Goal: Information Seeking & Learning: Learn about a topic

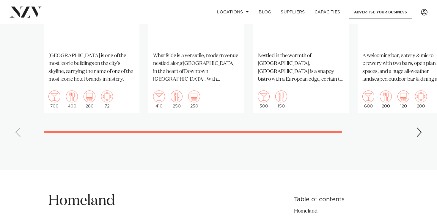
scroll to position [558, 0]
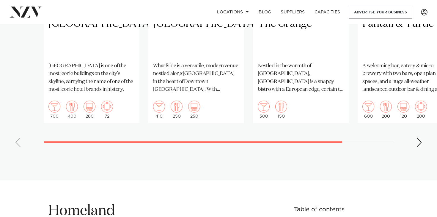
click at [418, 143] on div "Next slide" at bounding box center [419, 142] width 6 height 10
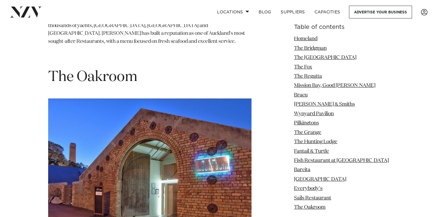
scroll to position [4891, 0]
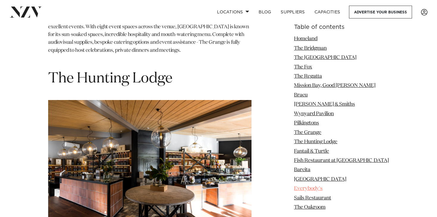
click at [309, 187] on link "Everybody's" at bounding box center [308, 188] width 29 height 5
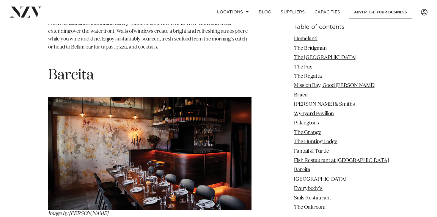
scroll to position [3983, 0]
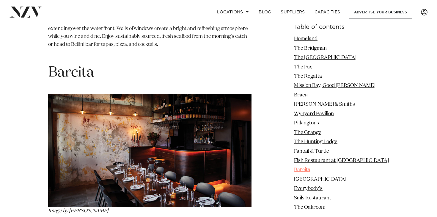
click at [310, 169] on link "Barcita" at bounding box center [302, 169] width 16 height 5
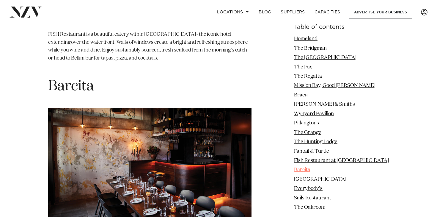
scroll to position [3961, 0]
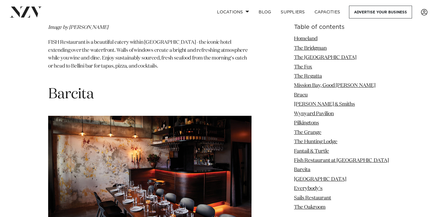
click at [204, 133] on img at bounding box center [149, 172] width 203 height 113
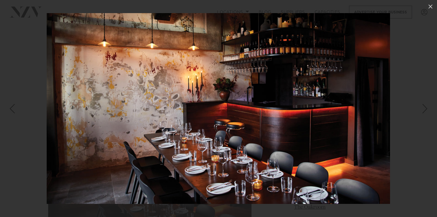
click at [204, 133] on div at bounding box center [218, 108] width 437 height 217
click at [204, 133] on img at bounding box center [218, 108] width 343 height 191
click at [42, 146] on div at bounding box center [218, 108] width 437 height 217
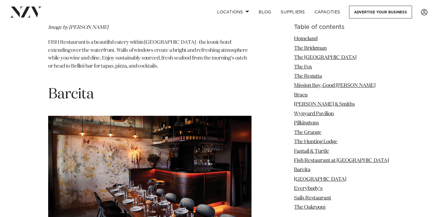
click at [74, 175] on p "Image by [PERSON_NAME]" at bounding box center [149, 176] width 203 height 121
click at [74, 87] on span "Barcita" at bounding box center [71, 94] width 46 height 14
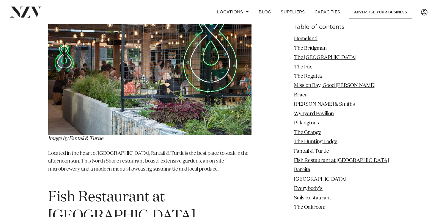
scroll to position [3645, 0]
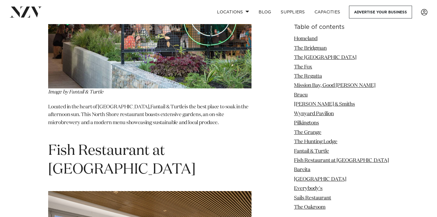
click at [113, 144] on span "Fish Restaurant at [GEOGRAPHIC_DATA]" at bounding box center [121, 160] width 147 height 33
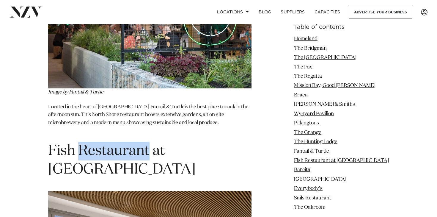
click at [113, 144] on span "Fish Restaurant at [GEOGRAPHIC_DATA]" at bounding box center [121, 160] width 147 height 33
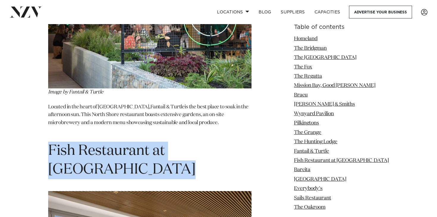
click at [113, 144] on span "Fish Restaurant at [GEOGRAPHIC_DATA]" at bounding box center [121, 160] width 147 height 33
copy section "Fish Restaurant at [GEOGRAPHIC_DATA]"
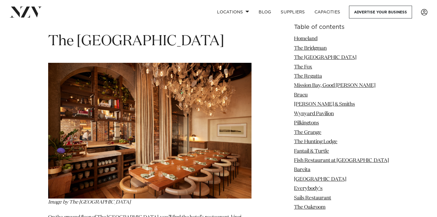
scroll to position [1203, 0]
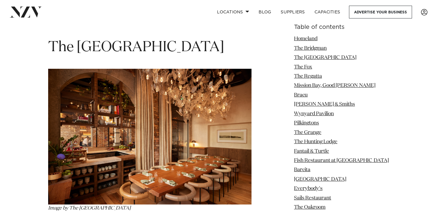
click at [140, 52] on span "The [GEOGRAPHIC_DATA]" at bounding box center [136, 47] width 176 height 14
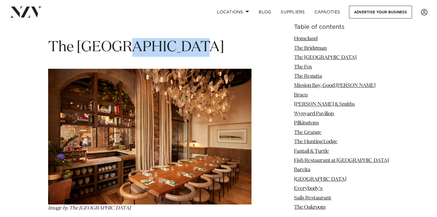
click at [140, 52] on span "The [GEOGRAPHIC_DATA]" at bounding box center [136, 47] width 176 height 14
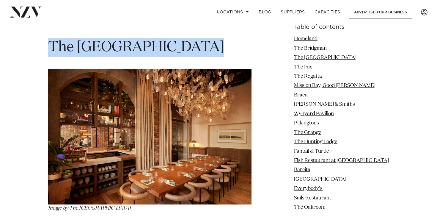
click at [140, 52] on span "The [GEOGRAPHIC_DATA]" at bounding box center [136, 47] width 176 height 14
copy section "The [GEOGRAPHIC_DATA]"
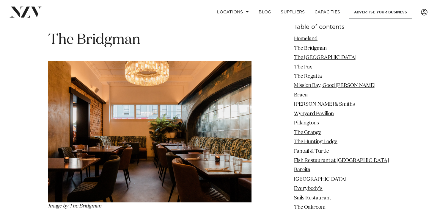
scroll to position [971, 0]
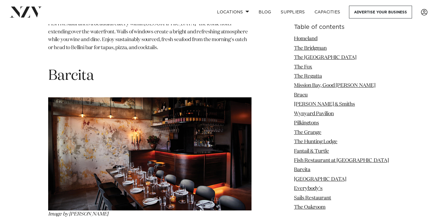
scroll to position [3983, 0]
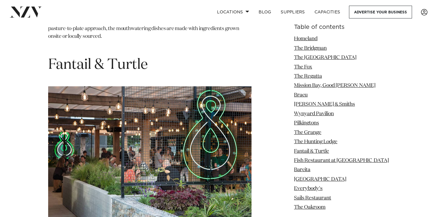
scroll to position [3353, 0]
